Goal: Find specific page/section: Find specific page/section

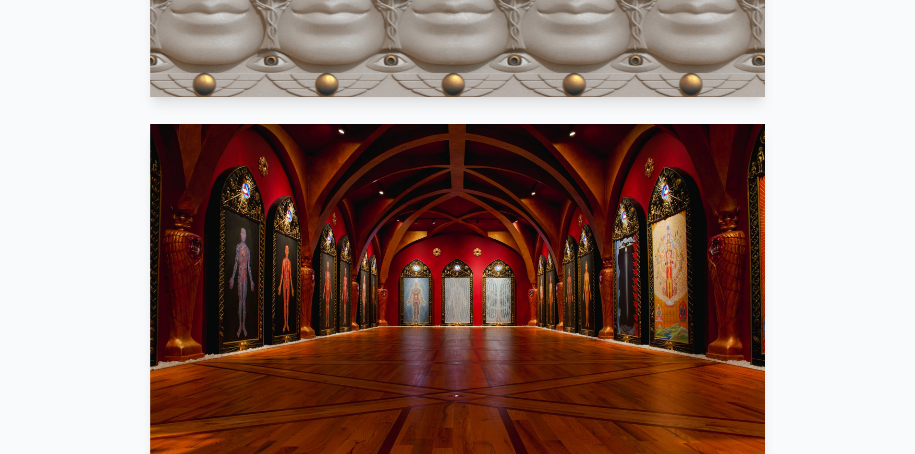
scroll to position [1008, 0]
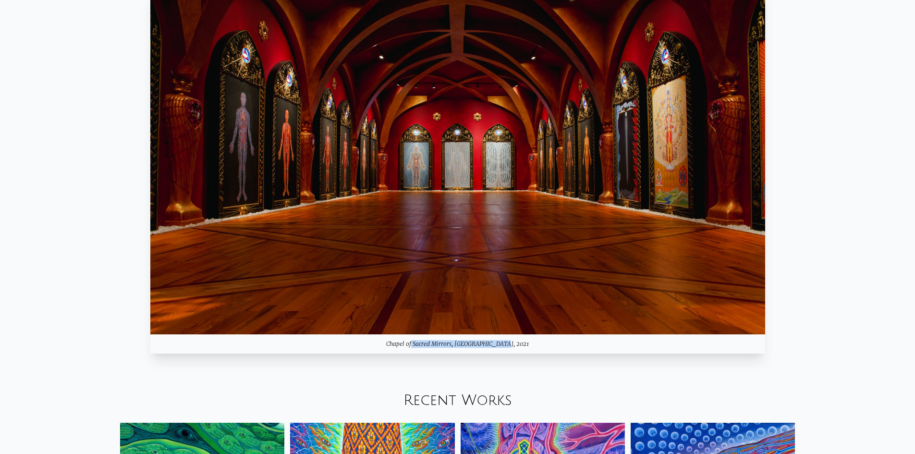
drag, startPoint x: 404, startPoint y: 341, endPoint x: 494, endPoint y: 345, distance: 89.9
click at [494, 345] on div "Chapel of Sacred Mirrors, Entheon, 2021" at bounding box center [457, 343] width 615 height 19
copy div "Chapel of Sacred Mirrors, Entheon"
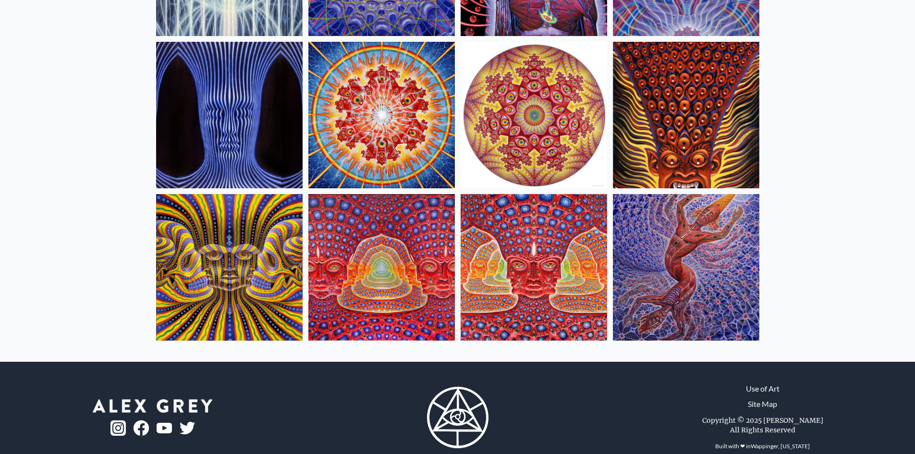
scroll to position [389, 0]
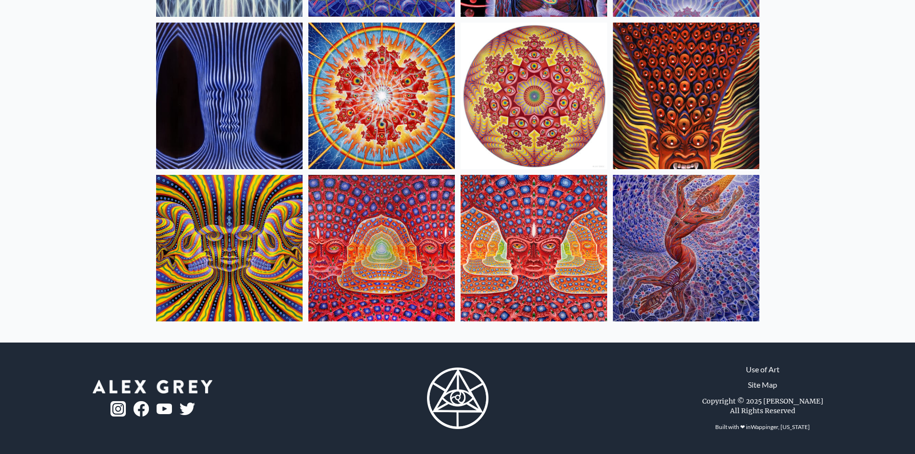
click at [346, 195] on img at bounding box center [381, 248] width 146 height 146
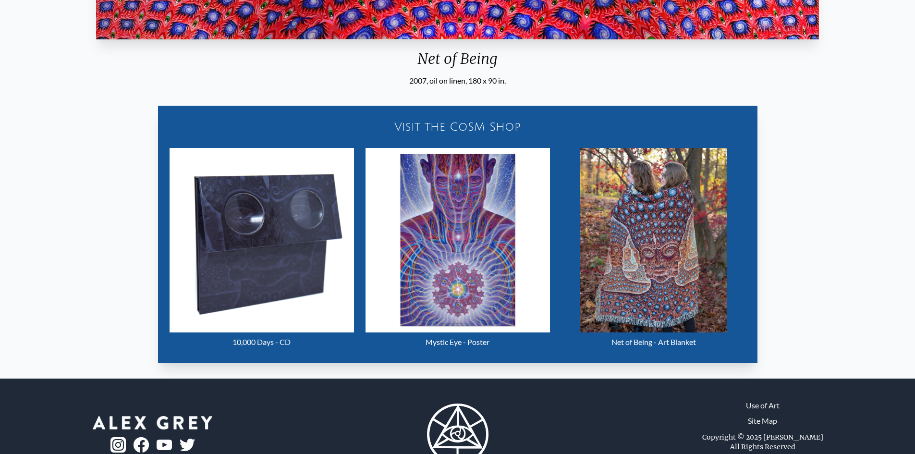
scroll to position [432, 0]
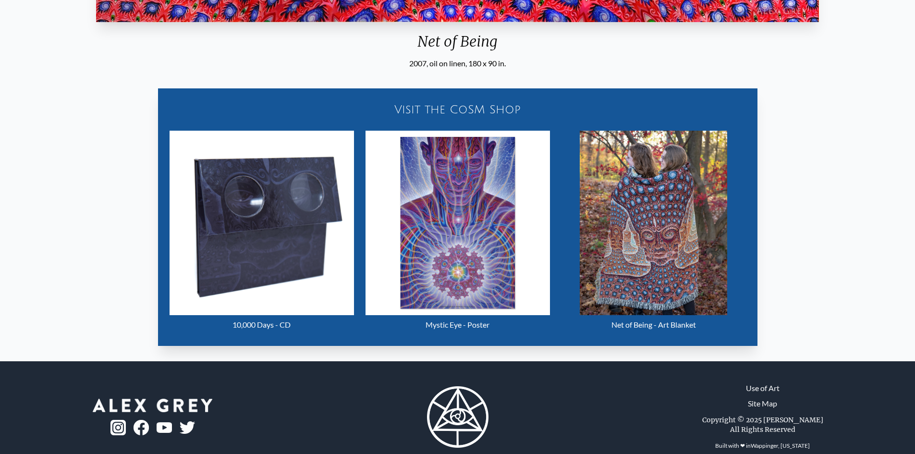
click at [405, 221] on img "14 / 16" at bounding box center [457, 223] width 184 height 184
